Goal: Task Accomplishment & Management: Use online tool/utility

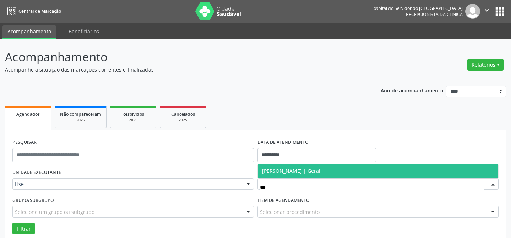
scroll to position [48, 0]
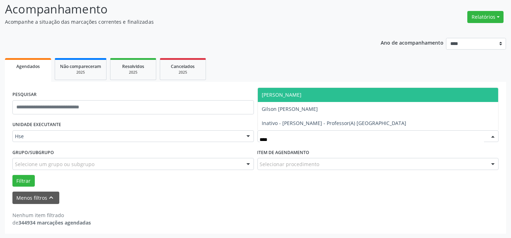
type input "*****"
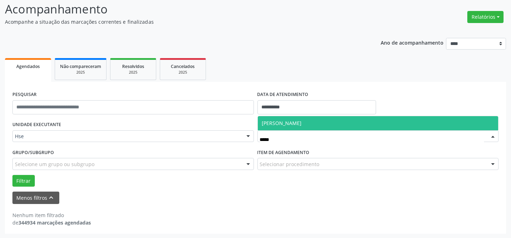
click at [291, 122] on span "[PERSON_NAME]" at bounding box center [282, 123] width 40 height 7
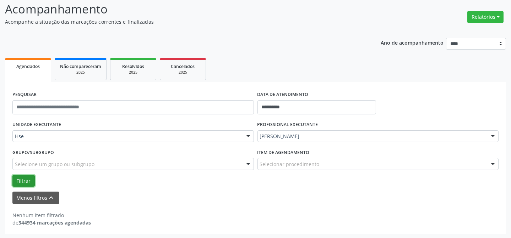
click at [18, 179] on button "Filtrar" at bounding box center [23, 181] width 22 height 12
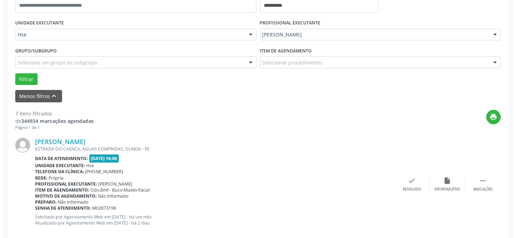
scroll to position [145, 0]
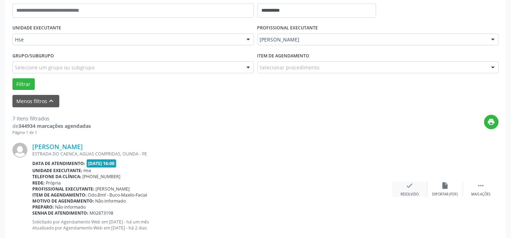
click at [413, 188] on icon "check" at bounding box center [409, 186] width 8 height 8
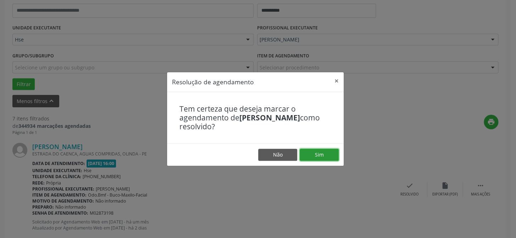
click at [312, 155] on button "Sim" at bounding box center [319, 155] width 39 height 12
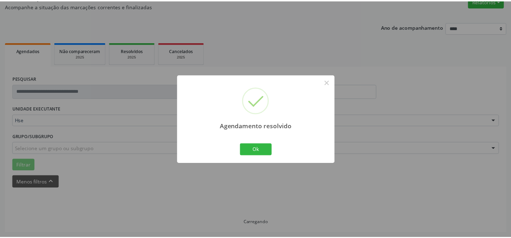
scroll to position [64, 0]
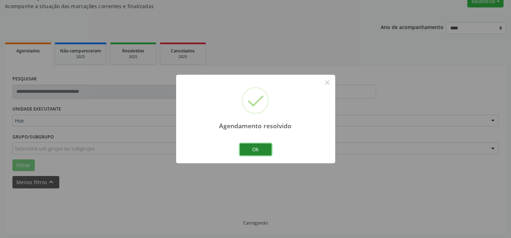
click at [245, 146] on button "Ok" at bounding box center [255, 150] width 32 height 12
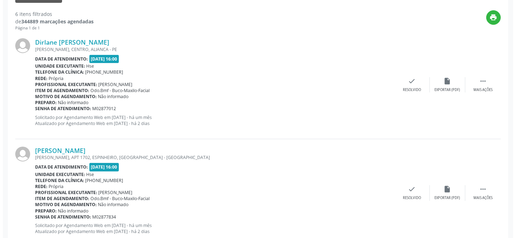
scroll to position [257, 0]
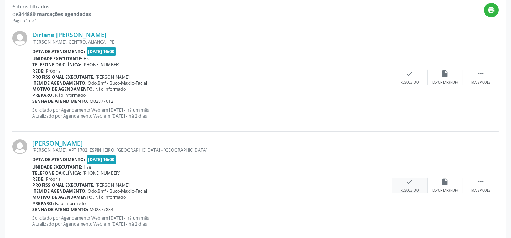
click at [402, 182] on div "check Resolvido" at bounding box center [409, 185] width 35 height 15
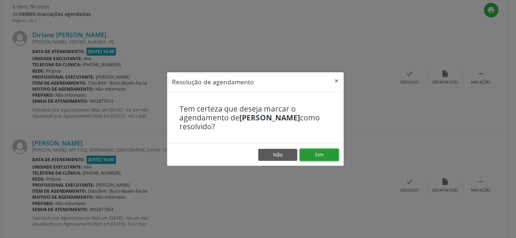
click at [330, 155] on button "Sim" at bounding box center [319, 155] width 39 height 12
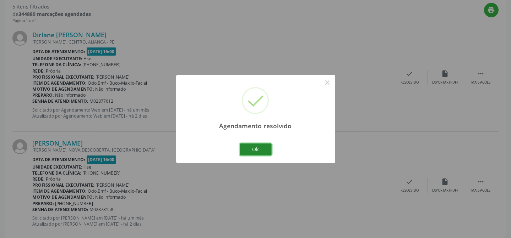
click at [261, 149] on button "Ok" at bounding box center [255, 150] width 32 height 12
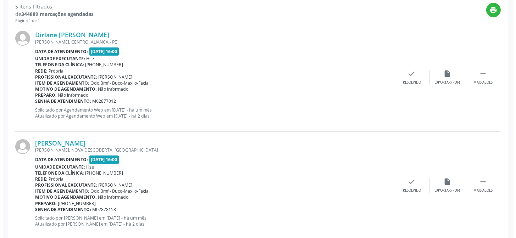
scroll to position [256, 0]
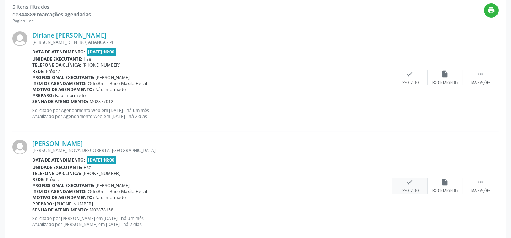
click at [410, 186] on div "check Resolvido" at bounding box center [409, 185] width 35 height 15
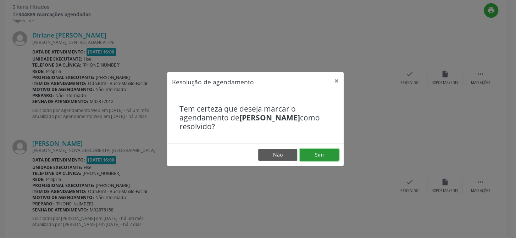
click at [310, 153] on button "Sim" at bounding box center [319, 155] width 39 height 12
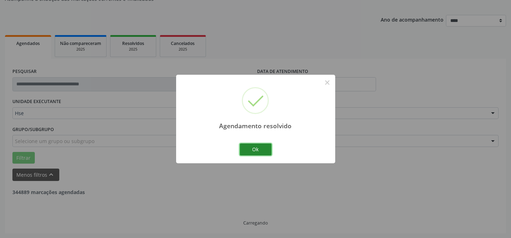
click at [254, 147] on button "Ok" at bounding box center [255, 150] width 32 height 12
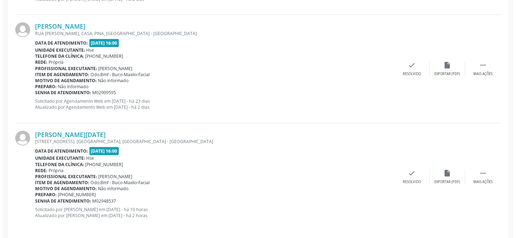
scroll to position [482, 0]
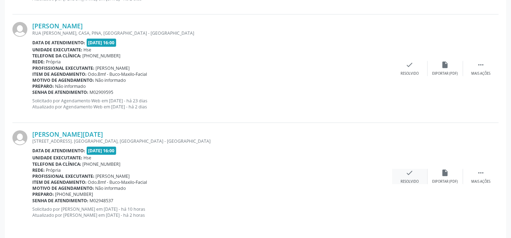
click at [411, 178] on div "check Resolvido" at bounding box center [409, 176] width 35 height 15
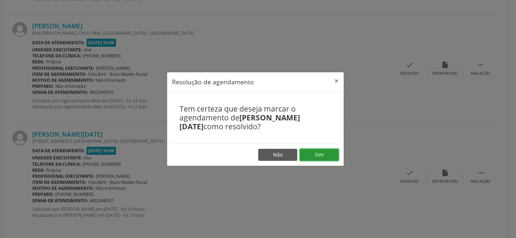
click at [315, 155] on button "Sim" at bounding box center [319, 155] width 39 height 12
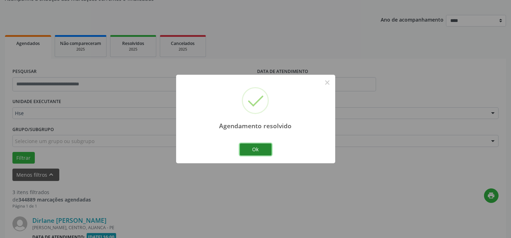
click at [265, 149] on button "Ok" at bounding box center [255, 150] width 32 height 12
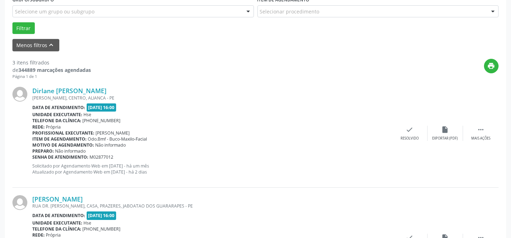
scroll to position [217, 0]
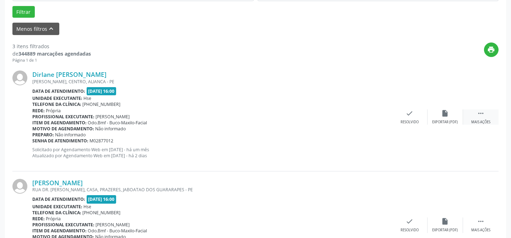
click at [481, 120] on div "Mais ações" at bounding box center [480, 122] width 19 height 5
click at [443, 117] on div "alarm_off Não compareceu" at bounding box center [444, 117] width 35 height 15
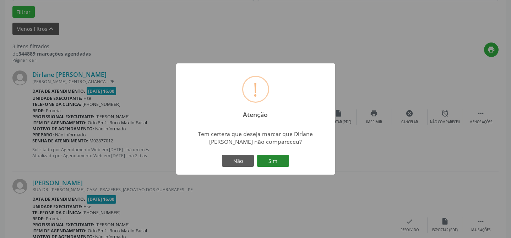
click at [270, 160] on button "Sim" at bounding box center [273, 161] width 32 height 12
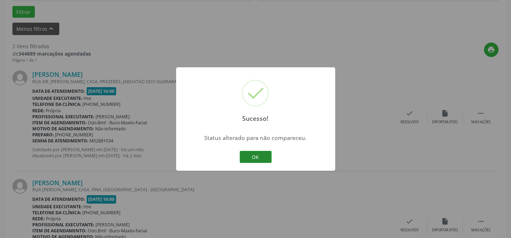
click at [254, 154] on button "OK" at bounding box center [255, 157] width 32 height 12
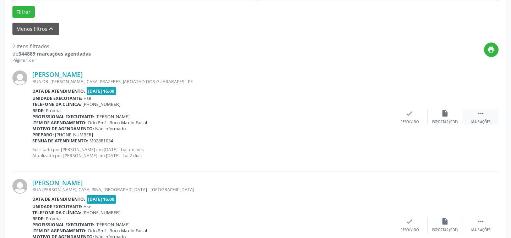
click at [495, 116] on div " Mais ações" at bounding box center [480, 117] width 35 height 15
click at [447, 115] on icon "alarm_off" at bounding box center [445, 114] width 8 height 8
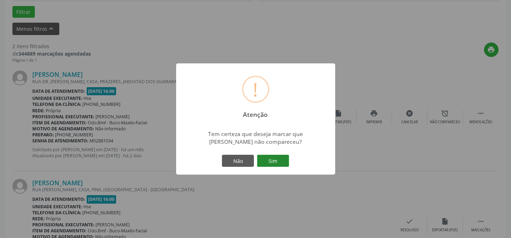
click at [268, 160] on button "Sim" at bounding box center [273, 161] width 32 height 12
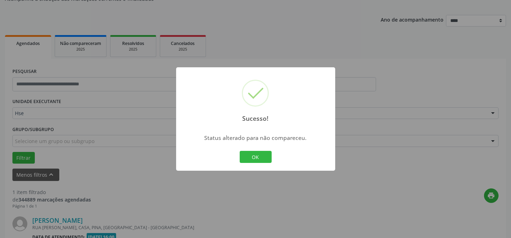
scroll to position [162, 0]
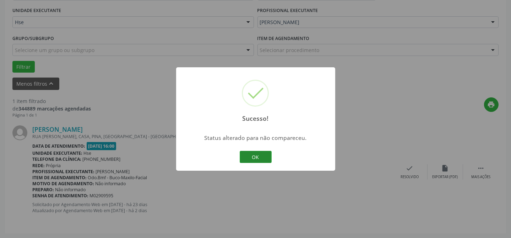
click at [252, 157] on button "OK" at bounding box center [255, 157] width 32 height 12
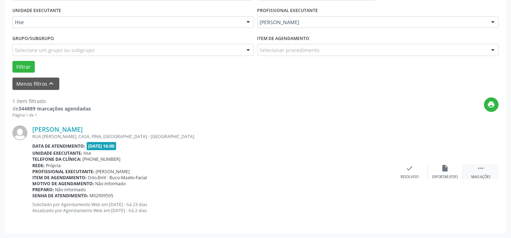
click at [487, 166] on div " Mais ações" at bounding box center [480, 172] width 35 height 15
click at [446, 169] on icon "alarm_off" at bounding box center [445, 169] width 8 height 8
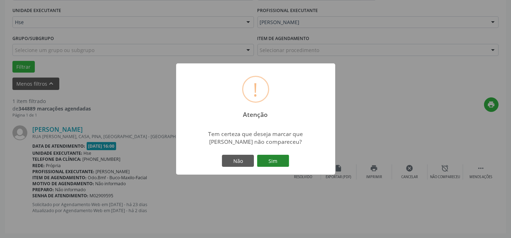
click at [262, 164] on button "Sim" at bounding box center [273, 161] width 32 height 12
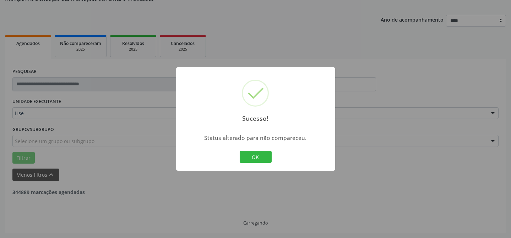
scroll to position [48, 0]
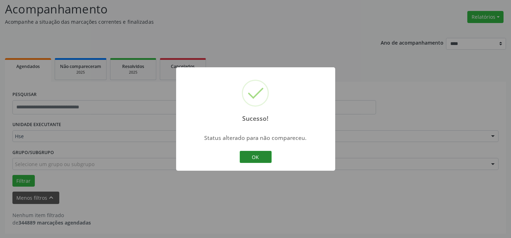
click at [258, 156] on button "OK" at bounding box center [255, 157] width 32 height 12
